Goal: Task Accomplishment & Management: Complete application form

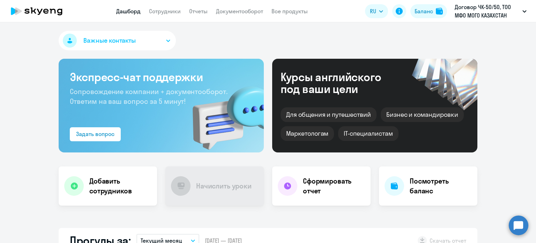
click at [131, 37] on span "Важные контакты" at bounding box center [109, 40] width 52 height 9
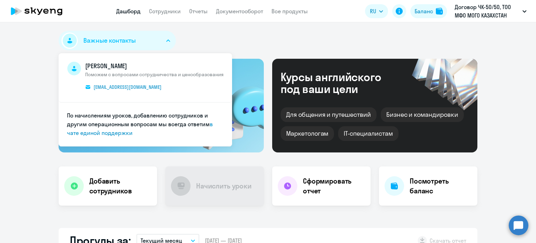
click at [204, 37] on div "Важные контакты [PERSON_NAME] Поможем с вопросами сотрудничества и ценообразова…" at bounding box center [268, 42] width 419 height 22
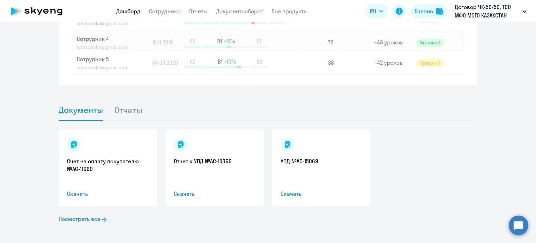
scroll to position [666, 0]
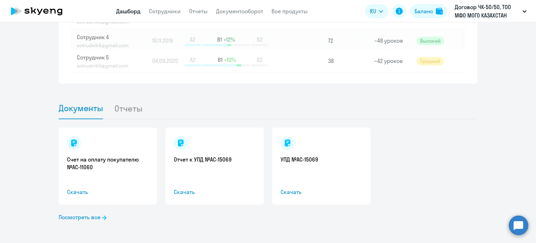
click at [70, 109] on span "Документы" at bounding box center [81, 108] width 44 height 10
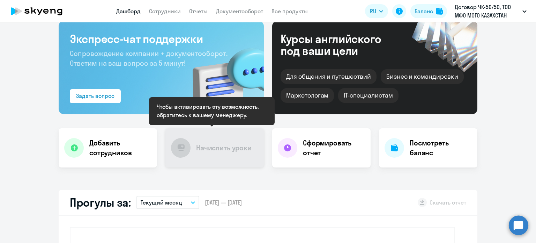
scroll to position [0, 0]
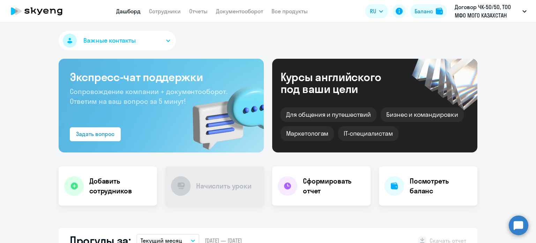
click at [125, 10] on link "Дашборд" at bounding box center [128, 11] width 24 height 7
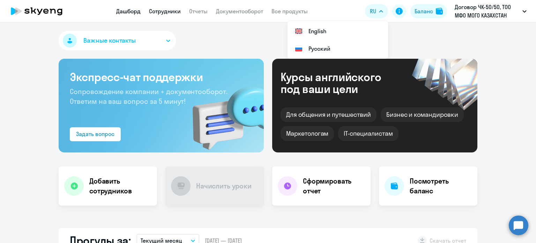
click at [166, 10] on link "Сотрудники" at bounding box center [165, 11] width 32 height 7
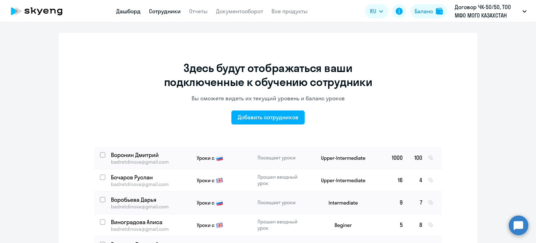
click at [135, 12] on link "Дашборд" at bounding box center [128, 11] width 24 height 7
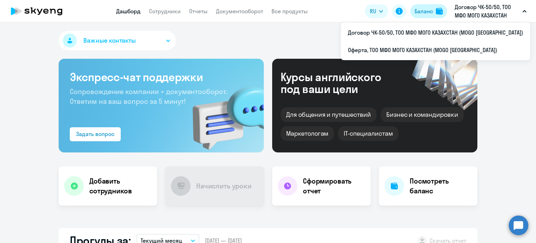
click at [436, 10] on img at bounding box center [439, 11] width 7 height 7
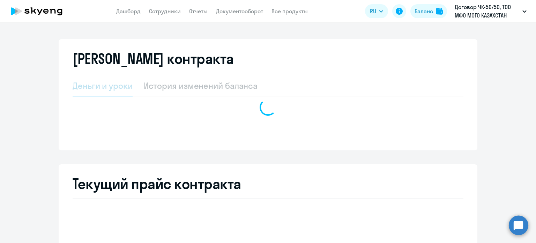
select select "english_adult_not_native_speaker"
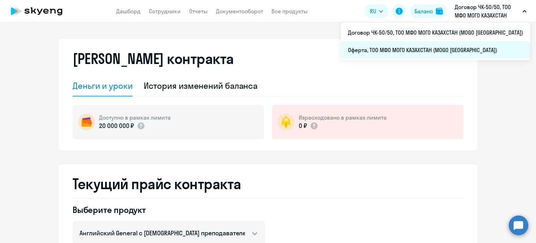
click at [415, 50] on li "Оферта, ТОО МФО МОГО КАЗАХСТАН (MOGO [GEOGRAPHIC_DATA])" at bounding box center [435, 49] width 189 height 17
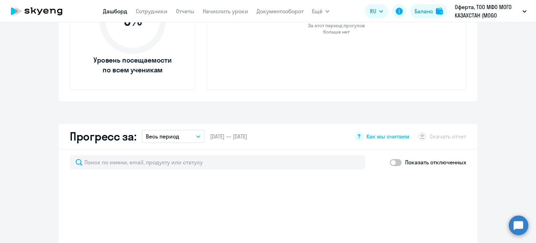
scroll to position [454, 0]
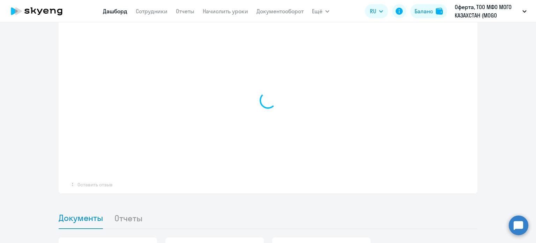
select select "30"
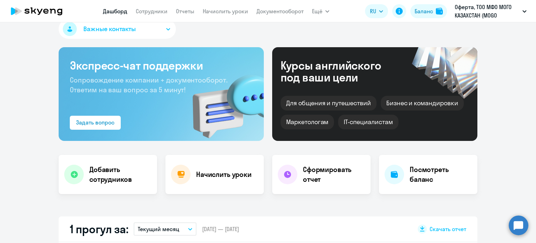
scroll to position [0, 0]
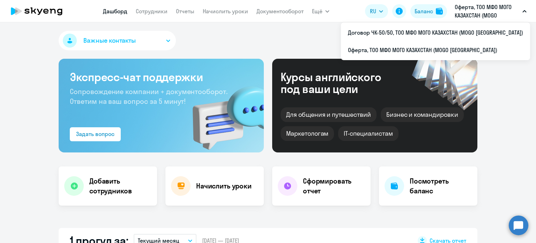
click at [476, 11] on p "Оферта, ТОО МФО МОГО КАЗАХСТАН (MOGO [GEOGRAPHIC_DATA])" at bounding box center [487, 11] width 65 height 17
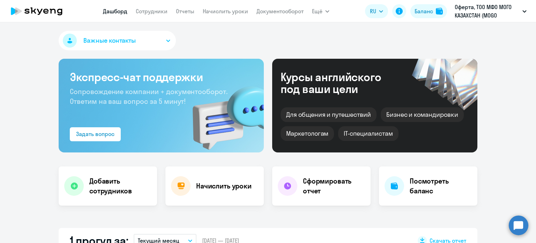
click at [476, 11] on p "Оферта, ТОО МФО МОГО КАЗАХСТАН (MOGO [GEOGRAPHIC_DATA])" at bounding box center [487, 11] width 65 height 17
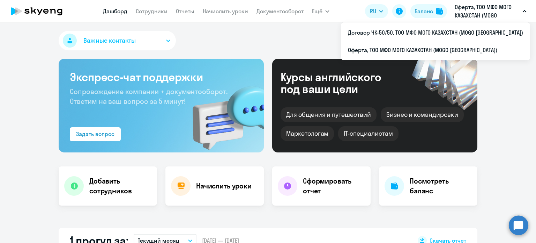
click at [476, 11] on p "Оферта, ТОО МФО МОГО КАЗАХСТАН (MOGO [GEOGRAPHIC_DATA])" at bounding box center [487, 11] width 65 height 17
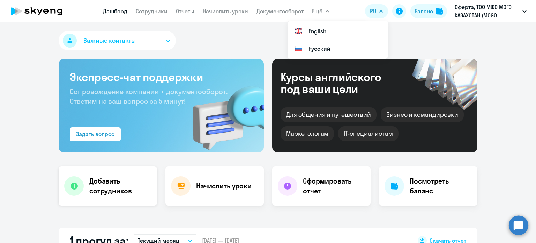
click at [118, 202] on div "Добавить сотрудников" at bounding box center [108, 185] width 98 height 39
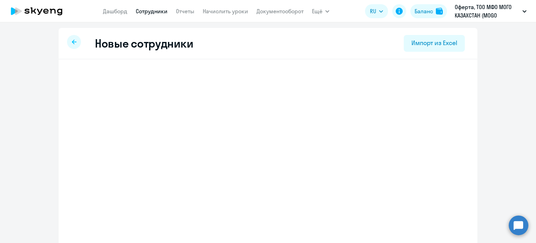
select select "english_adult_not_native_speaker"
select select "5"
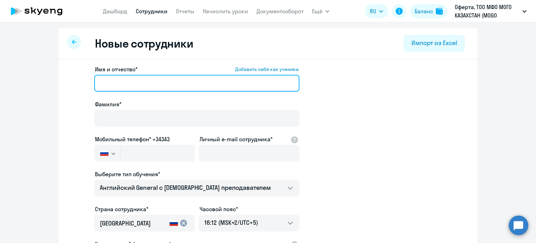
click at [136, 82] on input "Имя и отчество* Добавить себя как ученика" at bounding box center [196, 83] width 205 height 17
type input "S"
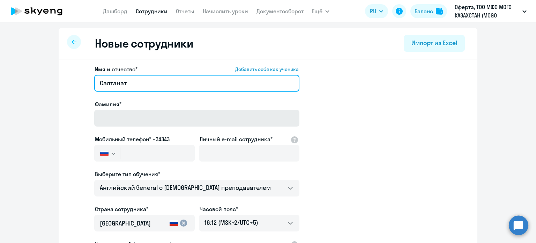
type input "Салтанат"
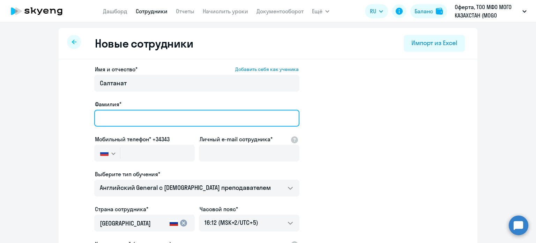
click at [163, 117] on input "Фамилия*" at bounding box center [196, 118] width 205 height 17
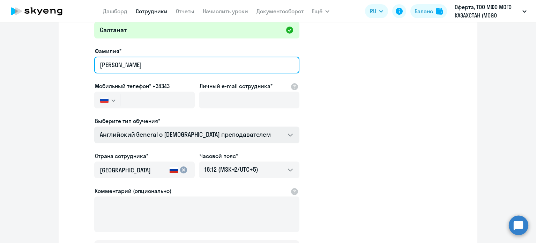
scroll to position [70, 0]
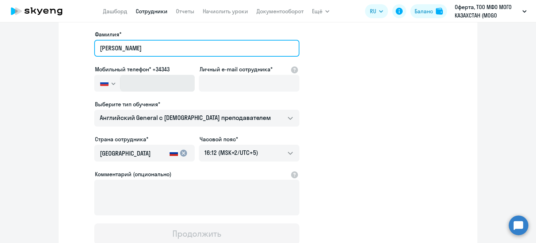
type input "[PERSON_NAME]"
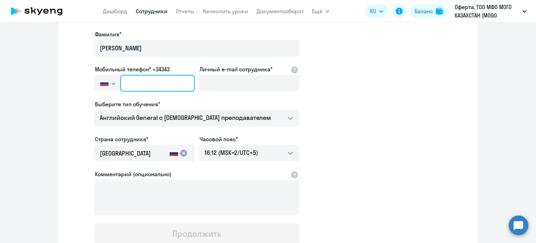
click at [156, 79] on input "text" at bounding box center [157, 83] width 74 height 17
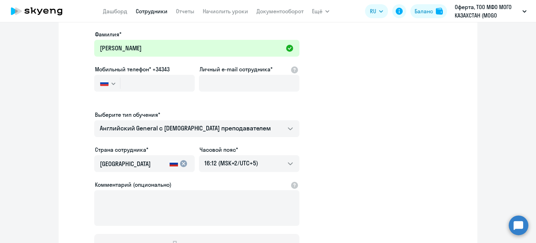
click at [103, 81] on img "button" at bounding box center [104, 83] width 8 height 6
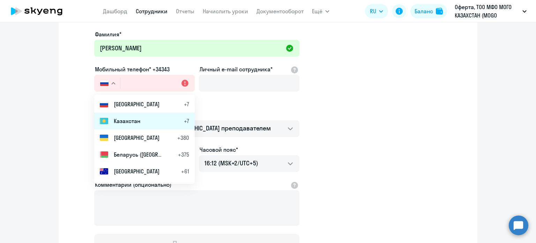
click at [116, 118] on span "Казахстан" at bounding box center [127, 121] width 27 height 8
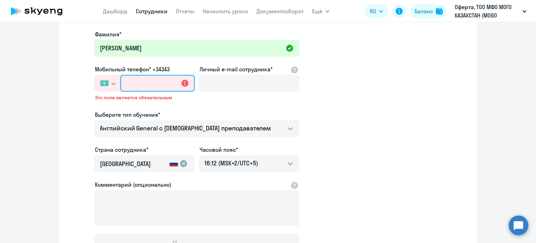
click at [134, 83] on input "text" at bounding box center [157, 83] width 74 height 17
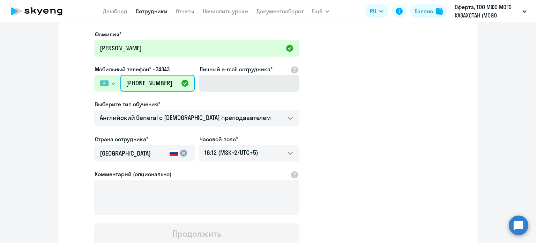
type input "[PHONE_NUMBER]"
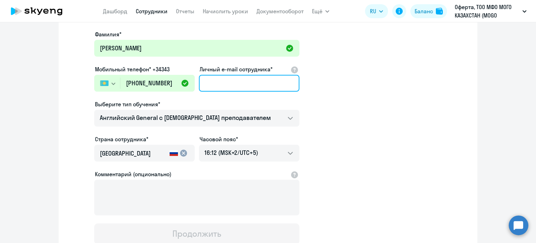
click at [228, 75] on input "Личный e-mail сотрудника*" at bounding box center [249, 83] width 101 height 17
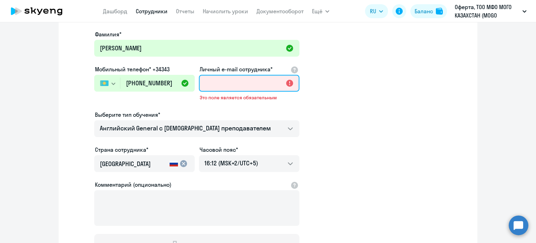
paste input "[PERSON_NAME][EMAIL_ADDRESS][DOMAIN_NAME]"
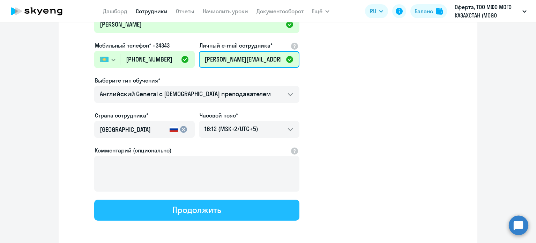
scroll to position [122, 0]
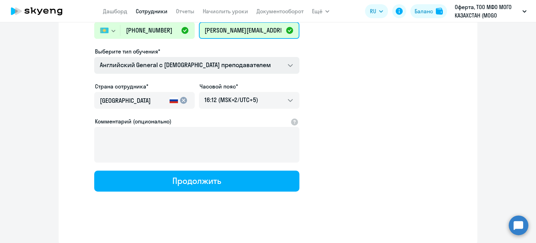
type input "[PERSON_NAME][EMAIL_ADDRESS][DOMAIN_NAME]"
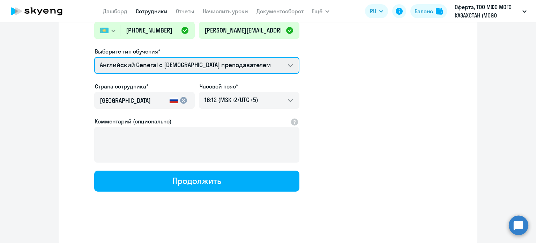
click at [184, 61] on select "Премиум английский с русскоговорящим преподавателем Английский General с [DEMOG…" at bounding box center [196, 65] width 205 height 17
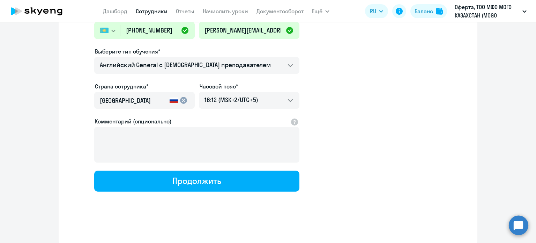
click at [441, 92] on app-new-student-form "Имя и отчество* Добавить себя как ученика [PERSON_NAME]* [PERSON_NAME] телефон*…" at bounding box center [268, 66] width 396 height 249
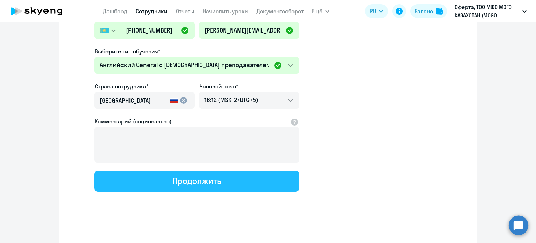
click at [225, 181] on button "Продолжить" at bounding box center [196, 180] width 205 height 21
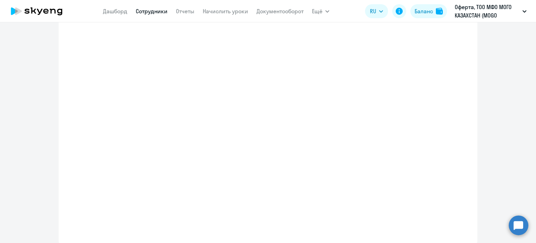
select select "english_adult_not_native_speaker"
select select "5"
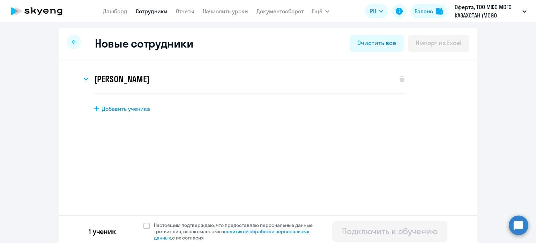
scroll to position [3, 0]
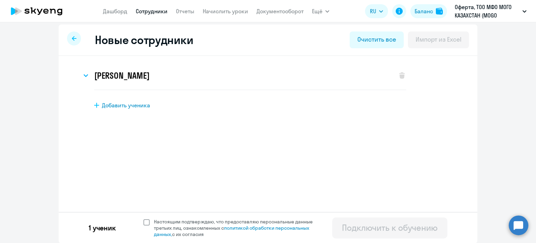
drag, startPoint x: 144, startPoint y: 222, endPoint x: 162, endPoint y: 222, distance: 18.1
click at [144, 222] on span at bounding box center [146, 222] width 6 height 6
click at [143, 218] on input "Настоящим подтверждаю, что предоставляю персональные данные третьих лиц, ознако…" at bounding box center [143, 218] width 0 height 0
checkbox input "true"
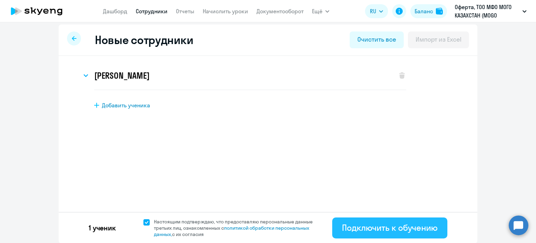
click at [405, 227] on div "Подключить к обучению" at bounding box center [390, 227] width 96 height 11
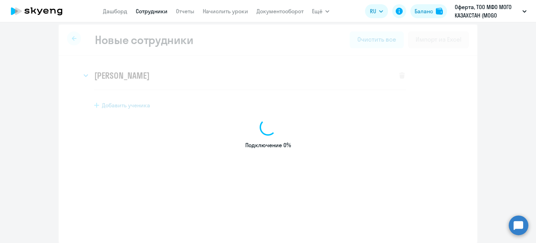
select select "english_adult_not_native_speaker"
select select "5"
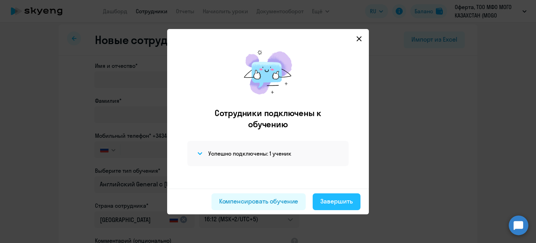
click at [345, 205] on div "Завершить" at bounding box center [336, 200] width 32 height 9
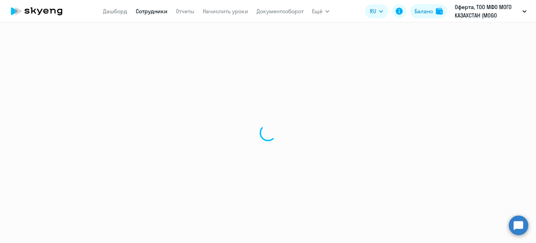
select select "30"
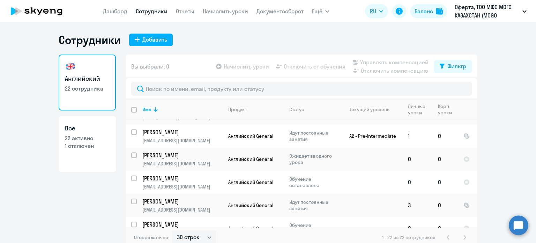
scroll to position [419, 0]
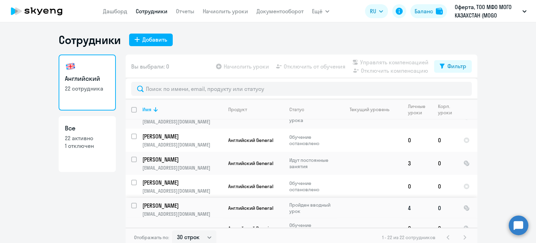
click at [157, 201] on p "[PERSON_NAME]" at bounding box center [181, 205] width 79 height 8
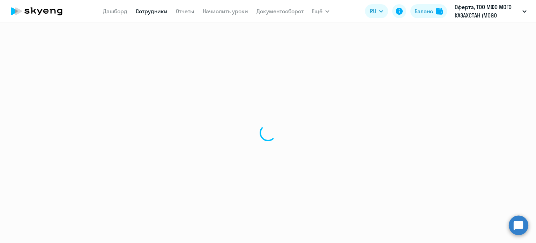
select select "english"
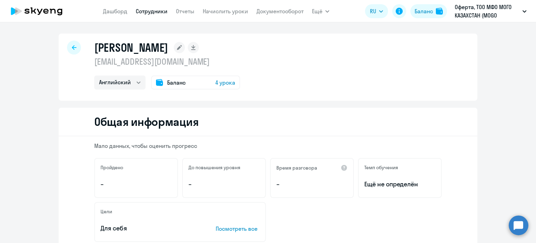
select select "30"
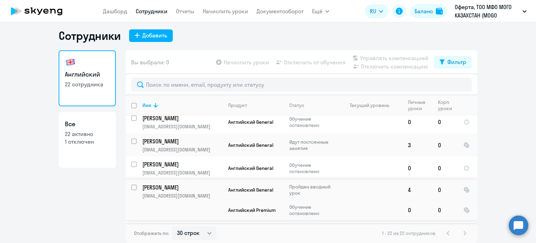
scroll to position [445, 0]
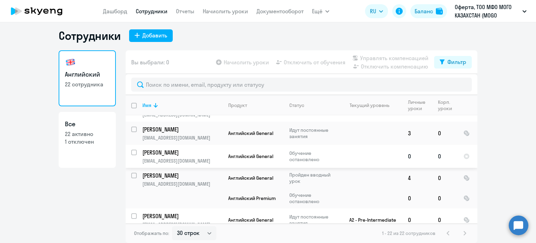
click at [177, 148] on p "[PERSON_NAME]" at bounding box center [181, 152] width 79 height 8
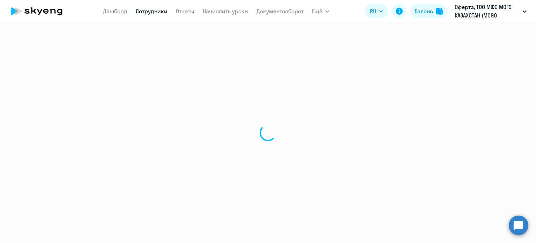
select select "english"
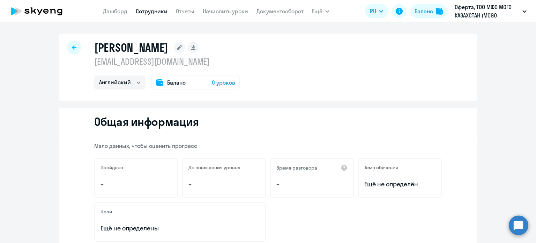
click at [51, 8] on icon at bounding box center [36, 10] width 61 height 17
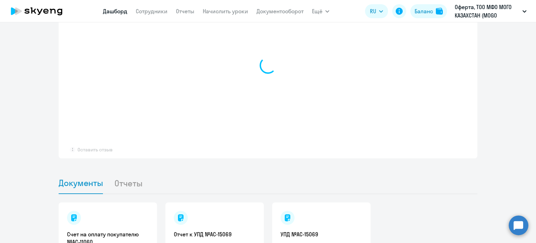
select select "30"
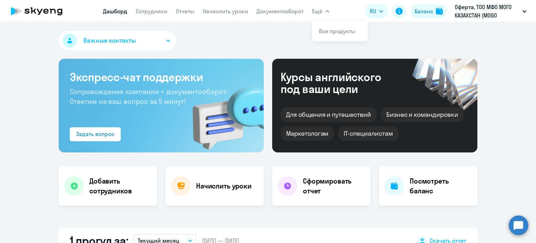
click at [139, 42] on button "Важные контакты" at bounding box center [117, 41] width 117 height 20
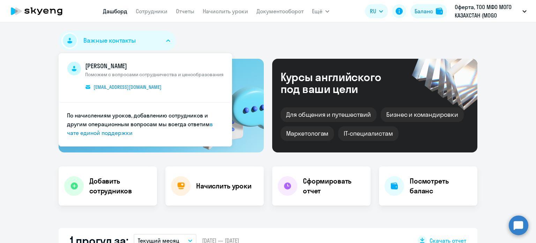
click at [275, 35] on div "Важные контакты [PERSON_NAME] Поможем с вопросами сотрудничества и ценообразова…" at bounding box center [268, 42] width 419 height 22
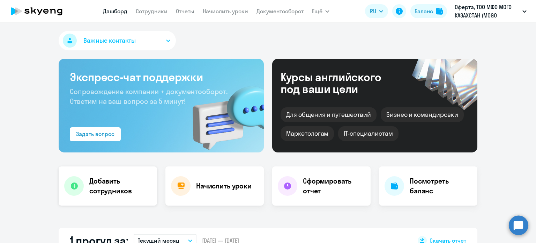
click at [133, 191] on h4 "Добавить сотрудников" at bounding box center [120, 186] width 62 height 20
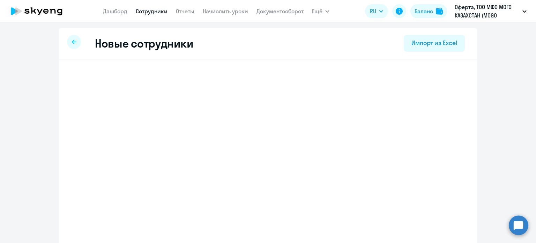
select select "english_adult_not_native_speaker"
select select "5"
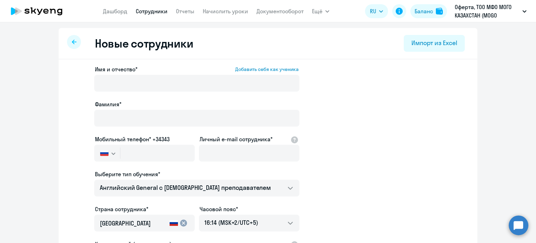
click at [72, 41] on icon at bounding box center [74, 41] width 5 height 5
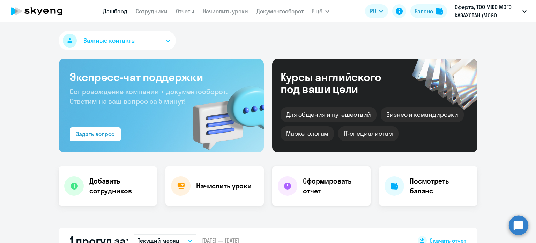
select select "30"
click at [185, 11] on link "Отчеты" at bounding box center [185, 11] width 18 height 7
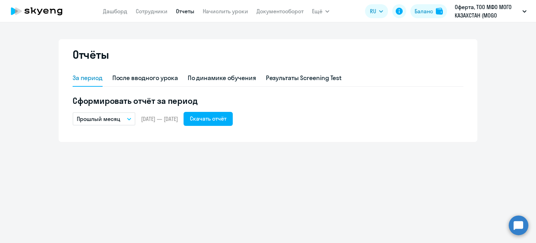
click at [129, 119] on icon "button" at bounding box center [128, 119] width 3 height 2
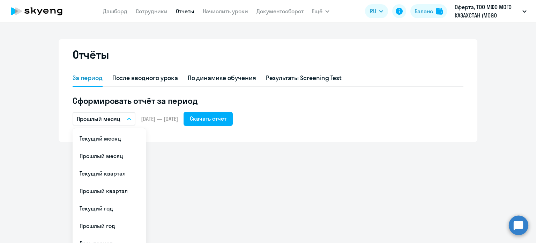
click at [129, 119] on button "Прошлый месяц" at bounding box center [104, 118] width 63 height 13
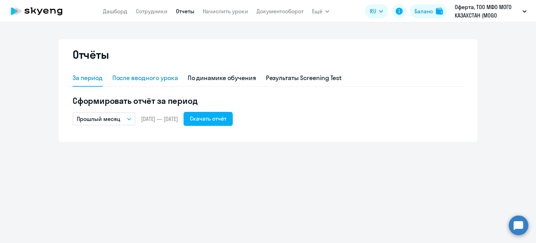
click at [155, 80] on div "После вводного урока" at bounding box center [145, 77] width 66 height 9
select select "10"
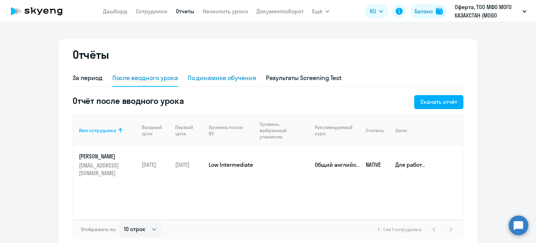
click at [196, 80] on div "По динамике обучения" at bounding box center [222, 77] width 68 height 9
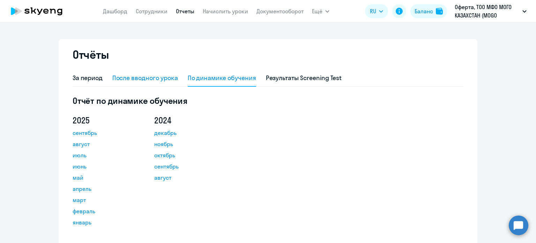
drag, startPoint x: 285, startPoint y: 77, endPoint x: 164, endPoint y: 83, distance: 120.9
click at [283, 79] on div "Результаты Screening Test" at bounding box center [304, 77] width 76 height 9
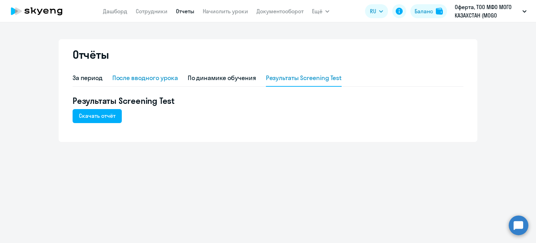
click at [116, 80] on div "После вводного урока" at bounding box center [145, 77] width 66 height 9
select select "10"
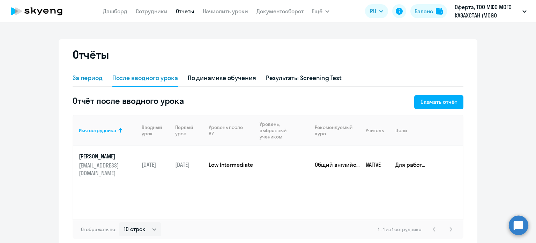
click at [97, 79] on div "За период" at bounding box center [88, 77] width 30 height 9
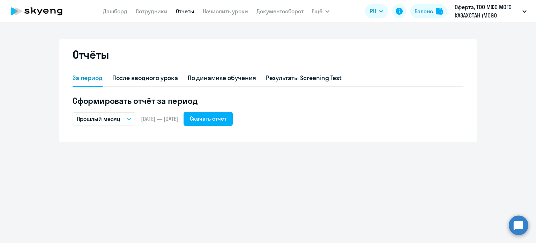
click at [109, 121] on p "Прошлый месяц" at bounding box center [99, 118] width 44 height 8
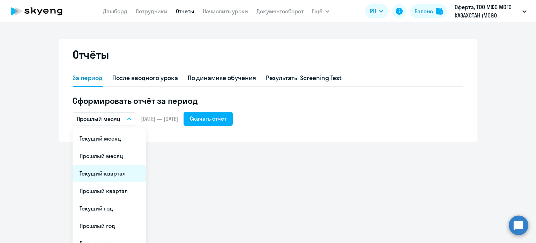
click at [116, 170] on li "Текущий квартал" at bounding box center [110, 172] width 74 height 17
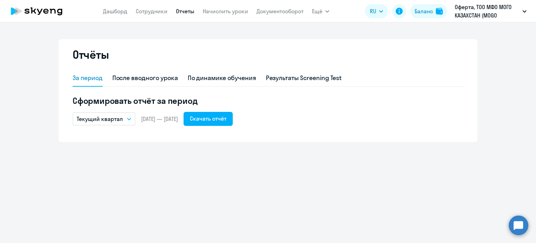
click at [118, 118] on p "Текущий квартал" at bounding box center [100, 118] width 46 height 8
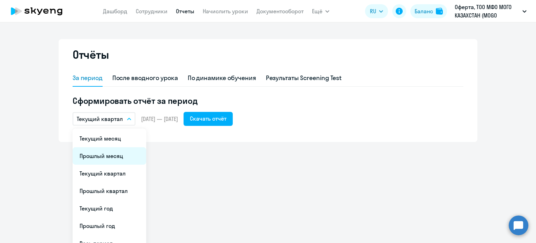
click at [114, 156] on li "Прошлый месяц" at bounding box center [110, 155] width 74 height 17
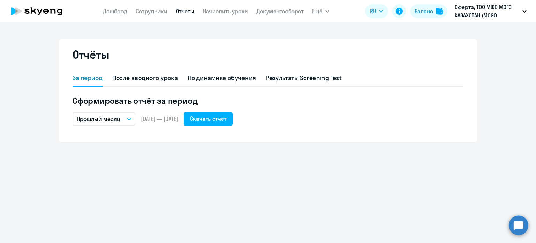
click at [114, 121] on p "Прошлый месяц" at bounding box center [99, 118] width 44 height 8
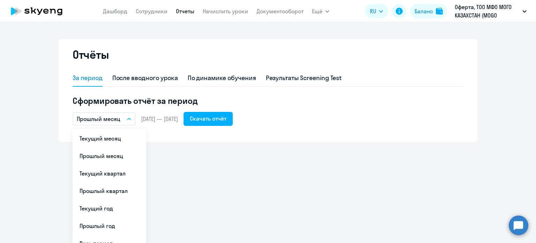
click at [112, 188] on li "Прошлый квартал" at bounding box center [110, 190] width 74 height 17
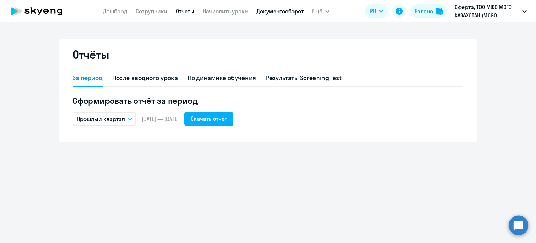
click at [265, 11] on link "Документооборот" at bounding box center [280, 11] width 47 height 7
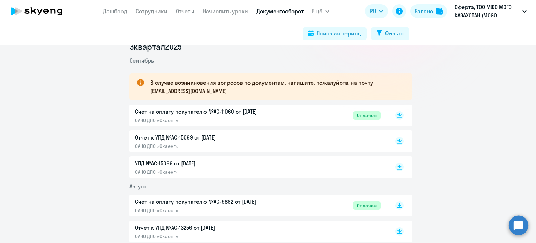
scroll to position [105, 0]
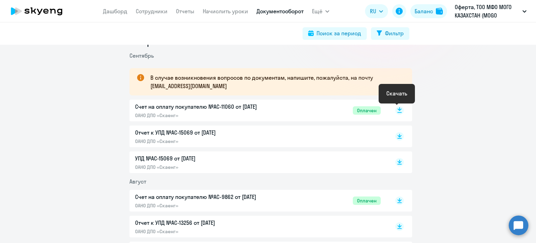
click at [399, 110] on rect at bounding box center [399, 110] width 8 height 8
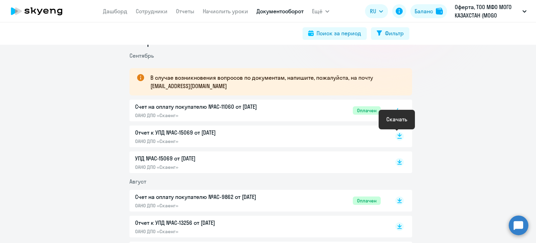
click at [396, 137] on rect at bounding box center [399, 136] width 8 height 8
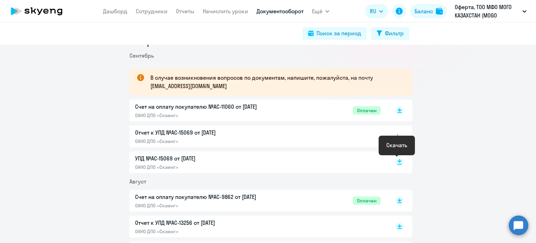
click at [396, 162] on rect at bounding box center [399, 162] width 8 height 8
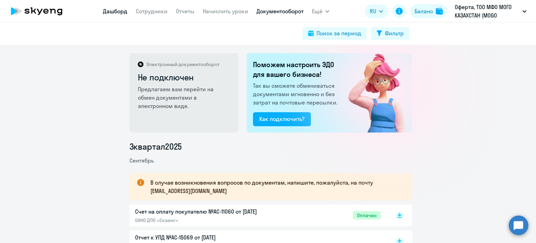
click at [105, 12] on link "Дашборд" at bounding box center [115, 11] width 24 height 7
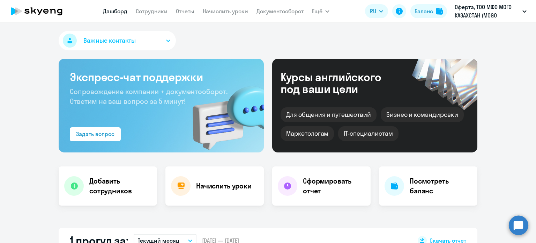
click at [129, 38] on span "Важные контакты" at bounding box center [109, 40] width 52 height 9
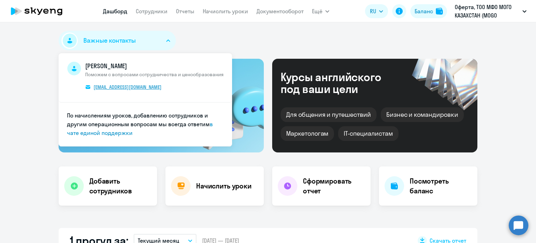
click at [116, 86] on span "[EMAIL_ADDRESS][DOMAIN_NAME]" at bounding box center [128, 87] width 68 height 6
select select "30"
drag, startPoint x: 171, startPoint y: 91, endPoint x: 82, endPoint y: 85, distance: 88.5
click at [85, 85] on span "[PERSON_NAME] Поможем с вопросами сотрудничества и ценообразования [PERSON_NAME…" at bounding box center [154, 77] width 139 height 32
copy span "[EMAIL_ADDRESS][DOMAIN_NAME]"
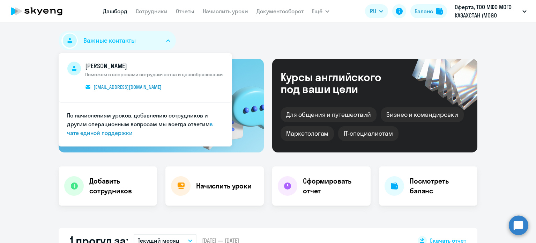
click at [306, 44] on div "Важные контакты [PERSON_NAME] Поможем с вопросами сотрудничества и ценообразова…" at bounding box center [268, 42] width 419 height 22
